Goal: Transaction & Acquisition: Purchase product/service

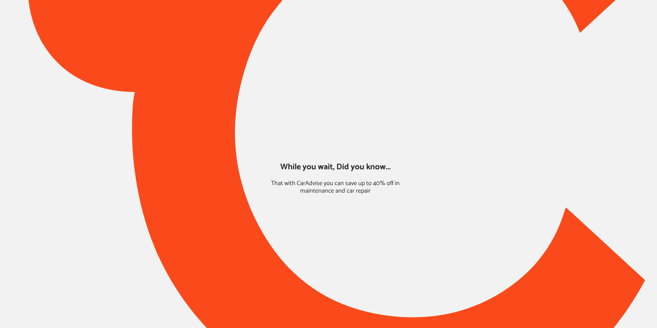
type input "*****"
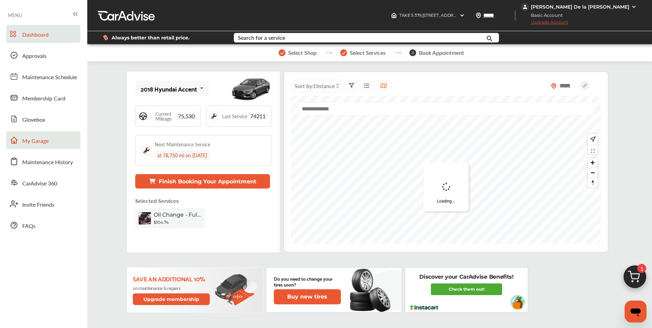
click at [34, 149] on link "My Garage" at bounding box center [43, 140] width 74 height 18
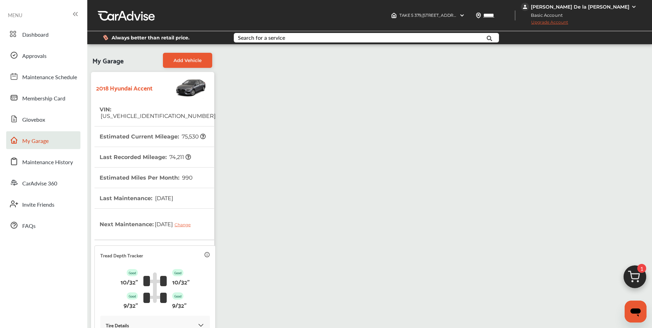
drag, startPoint x: 30, startPoint y: 15, endPoint x: 34, endPoint y: 25, distance: 11.3
click at [31, 15] on div "MENU" at bounding box center [44, 15] width 72 height 10
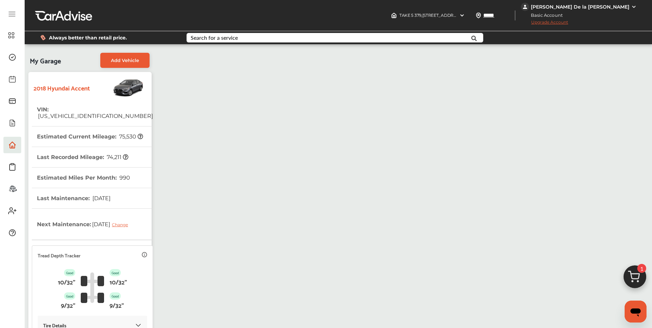
click at [11, 9] on div at bounding box center [12, 14] width 18 height 13
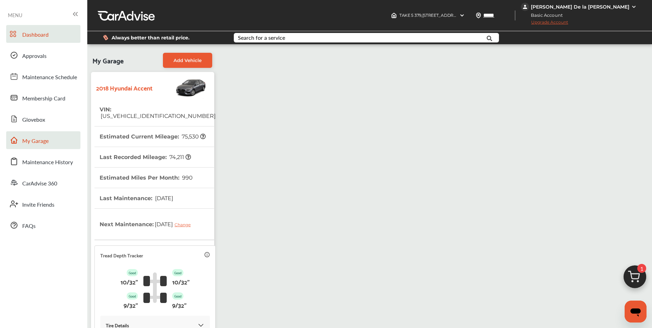
click at [32, 36] on span "Dashboard" at bounding box center [35, 34] width 26 height 9
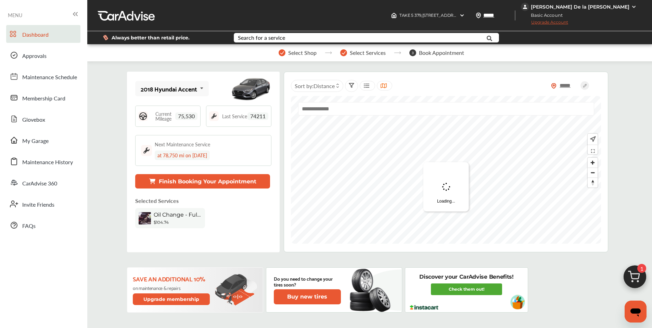
click at [642, 275] on img at bounding box center [635, 278] width 33 height 33
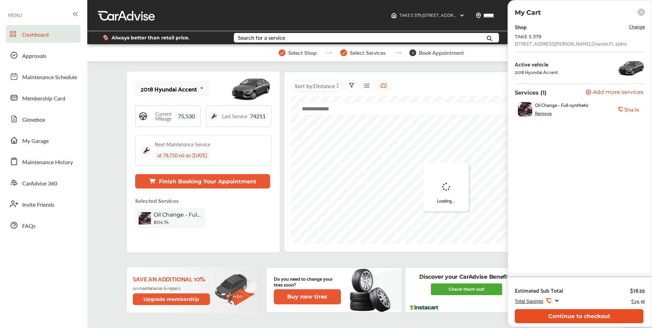
click at [531, 312] on button "Continue to checkout" at bounding box center [579, 316] width 129 height 14
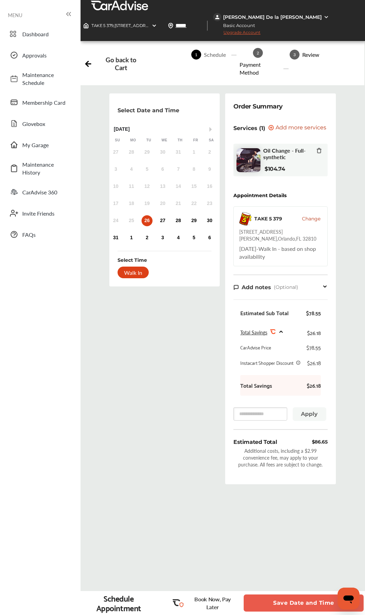
click at [281, 327] on button "Save Date and Time" at bounding box center [303, 603] width 120 height 17
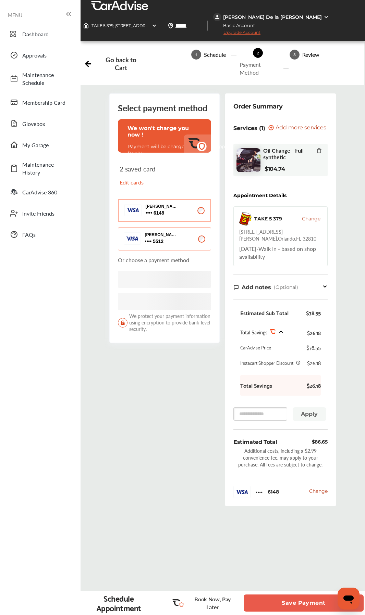
click at [281, 327] on button "Save Payment" at bounding box center [303, 603] width 120 height 17
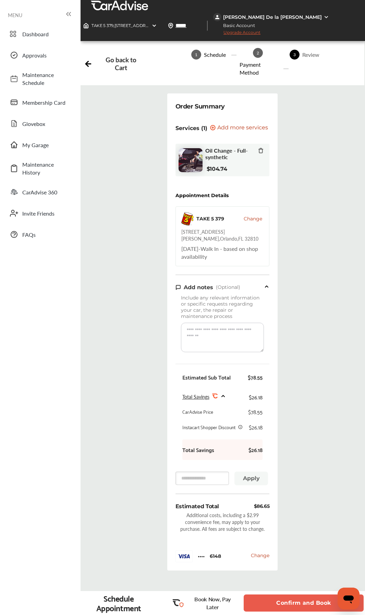
click at [281, 327] on button "Confirm and Book" at bounding box center [303, 603] width 120 height 17
